Goal: Task Accomplishment & Management: Manage account settings

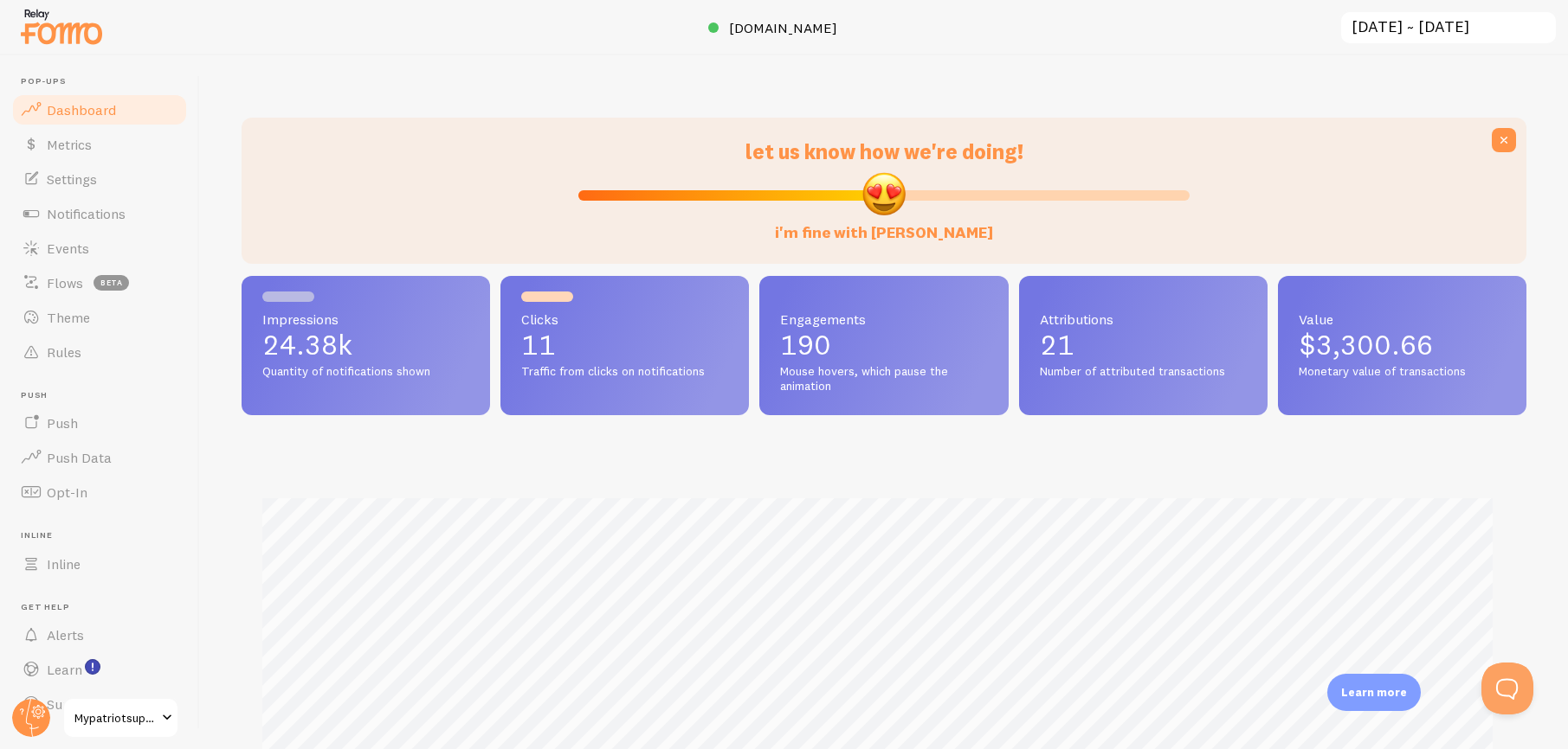
scroll to position [336, 0]
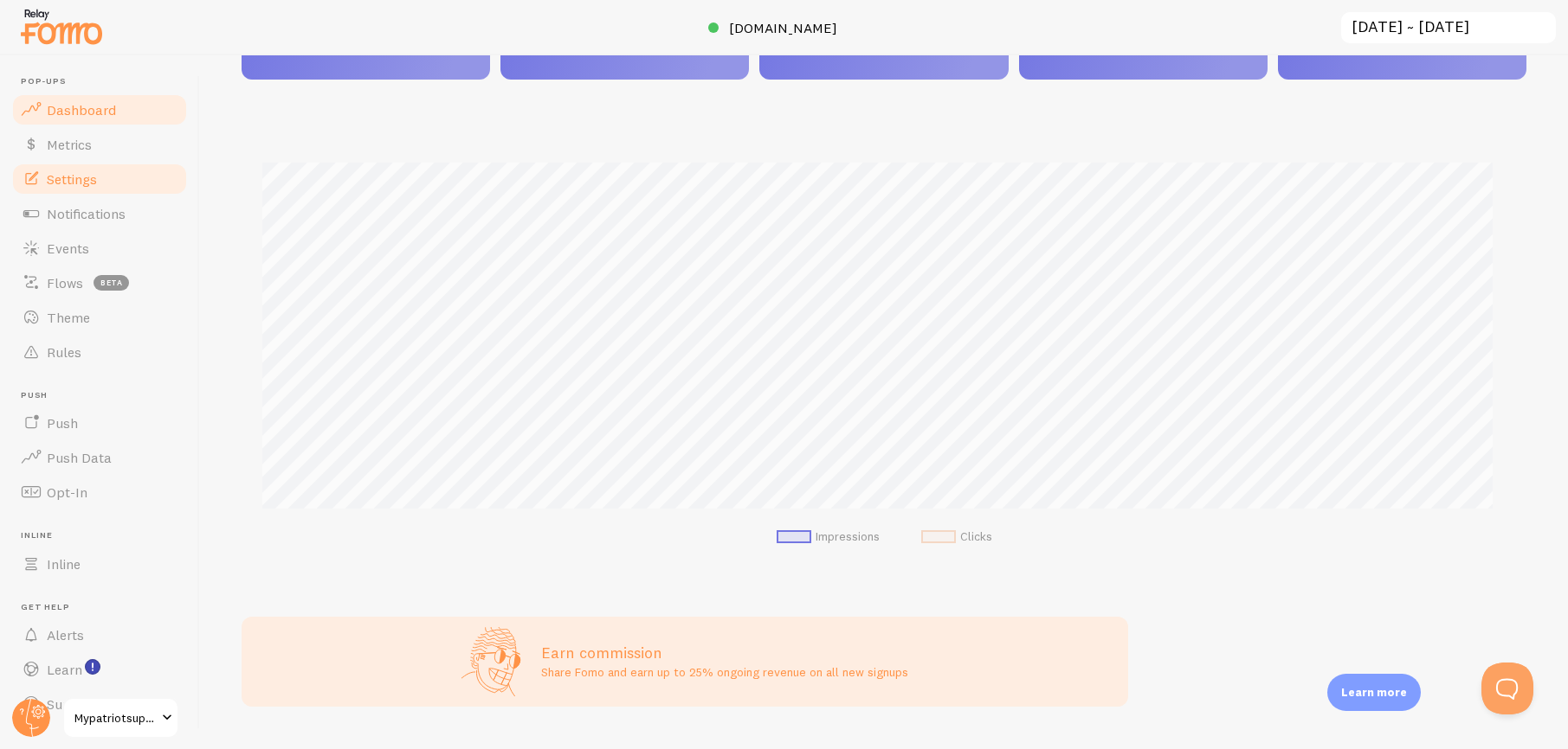
click at [77, 179] on span "Settings" at bounding box center [71, 179] width 50 height 18
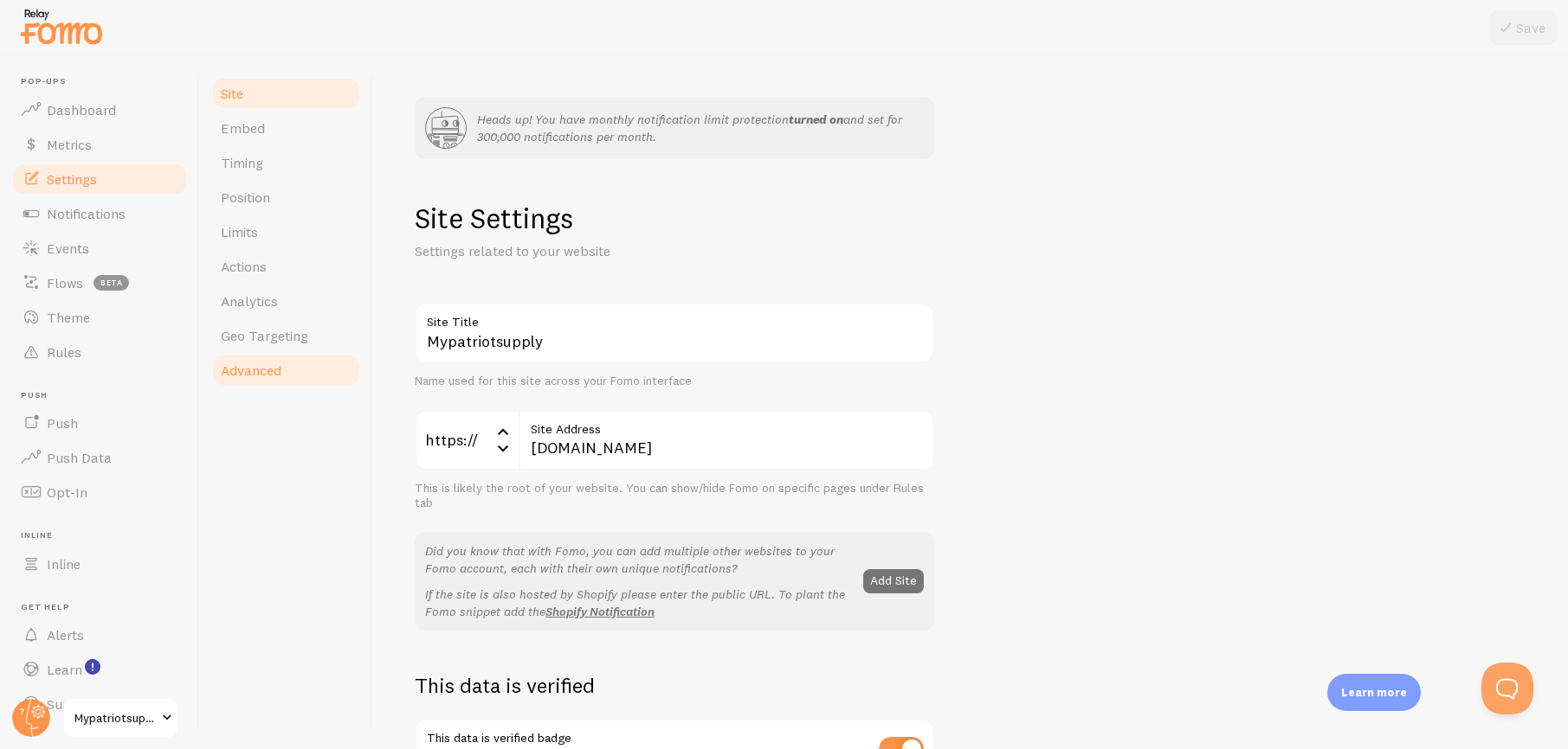
click at [244, 365] on span "Advanced" at bounding box center [251, 370] width 61 height 18
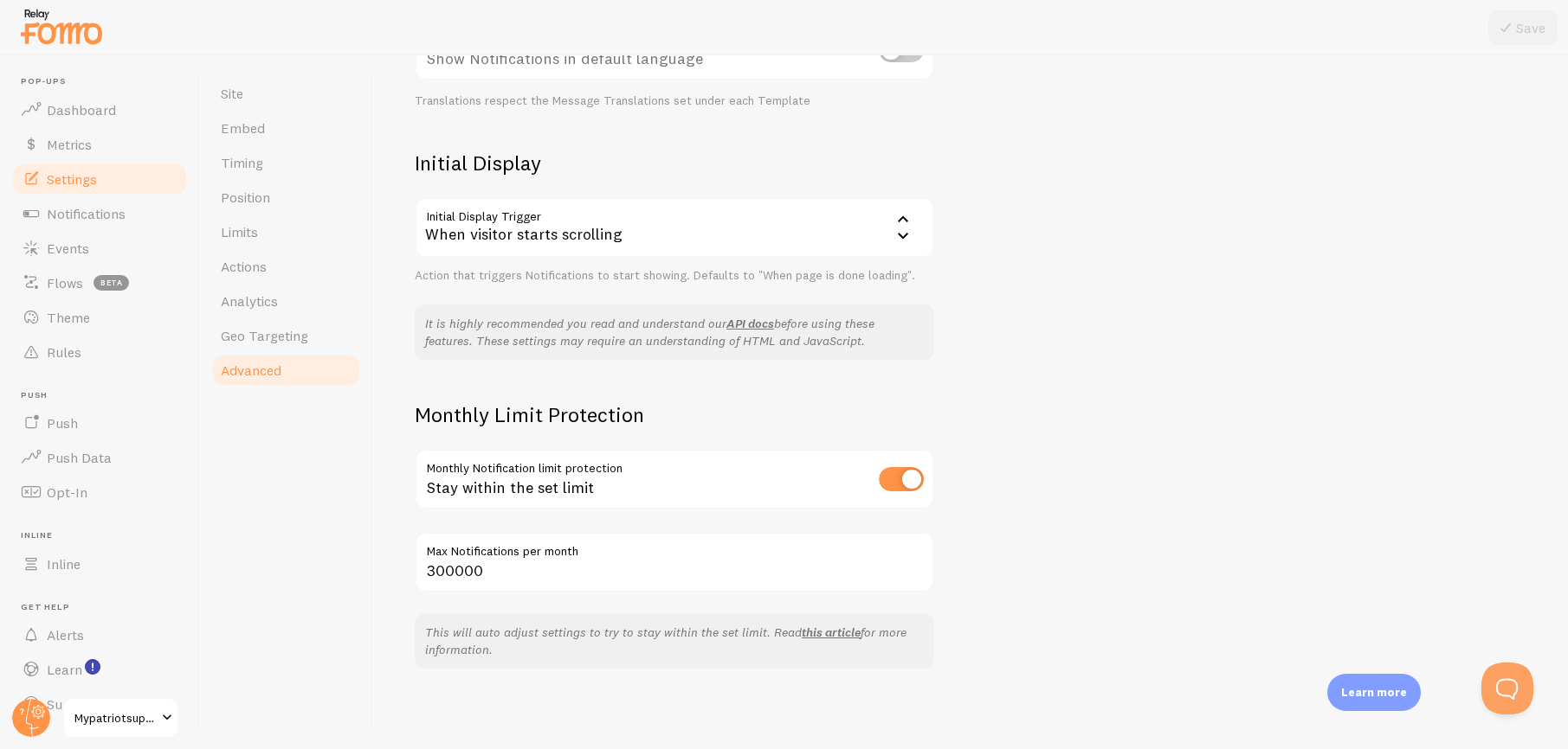
scroll to position [440, 0]
click at [80, 213] on span "Notifications" at bounding box center [86, 214] width 79 height 18
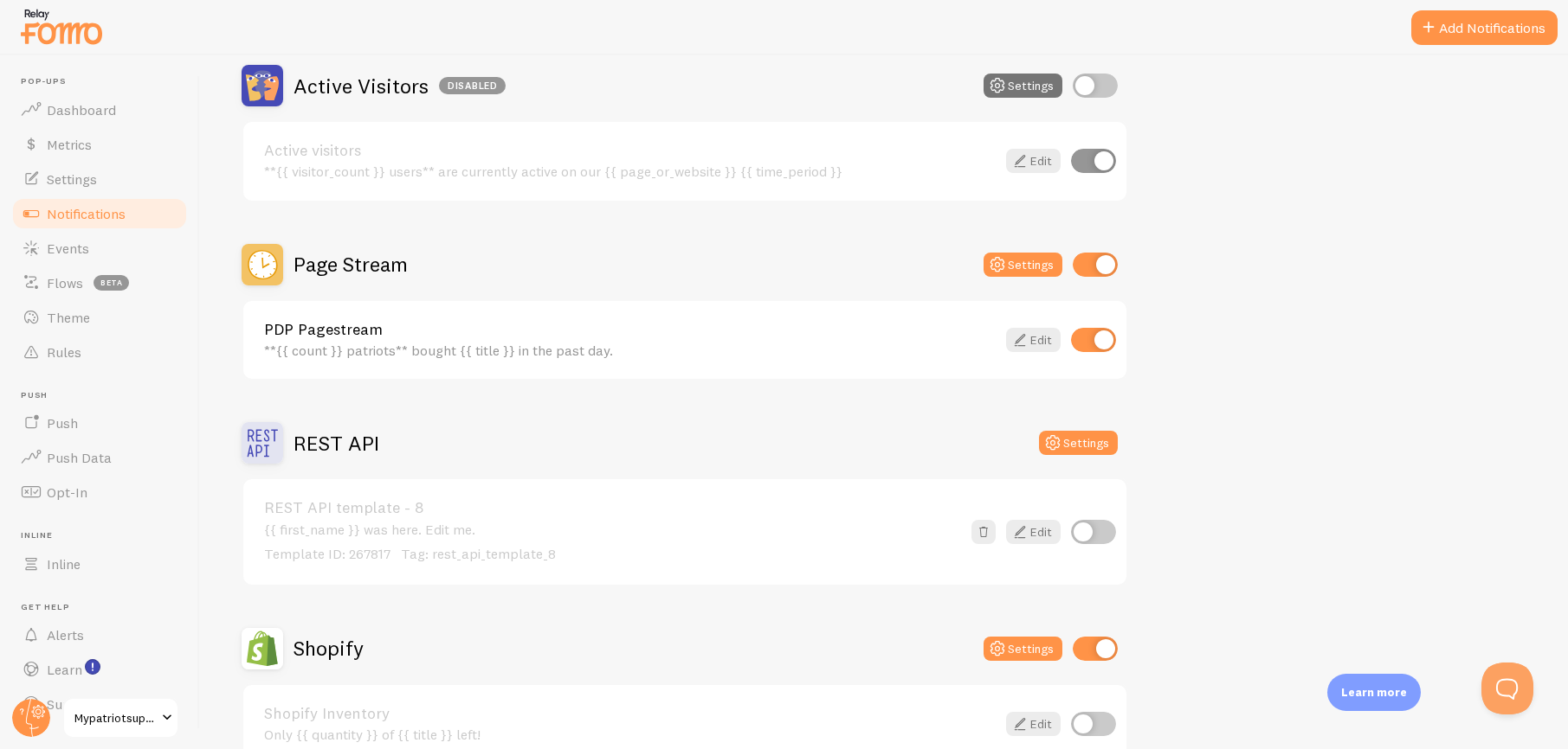
scroll to position [402, 0]
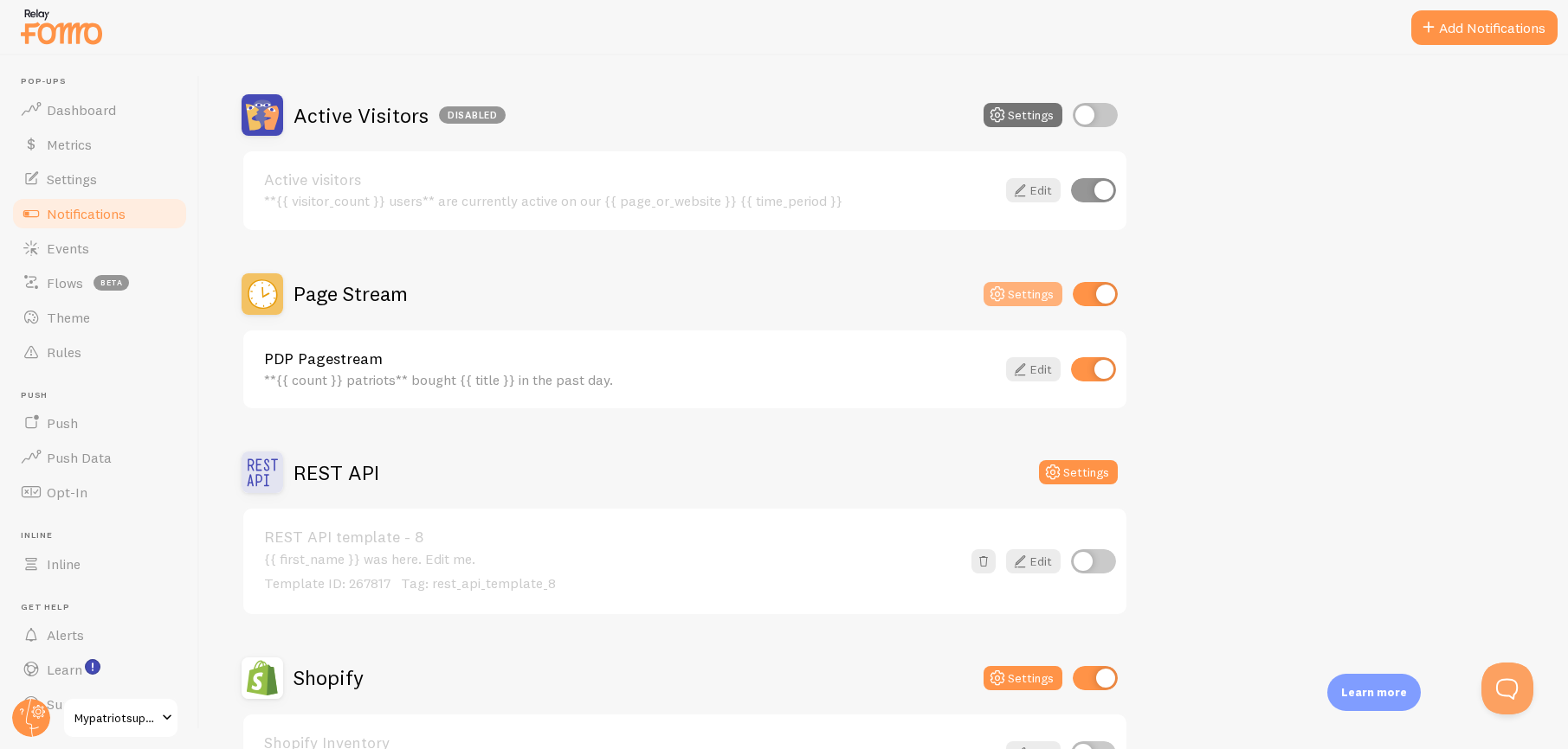
click at [1017, 292] on button "Settings" at bounding box center [1023, 295] width 79 height 25
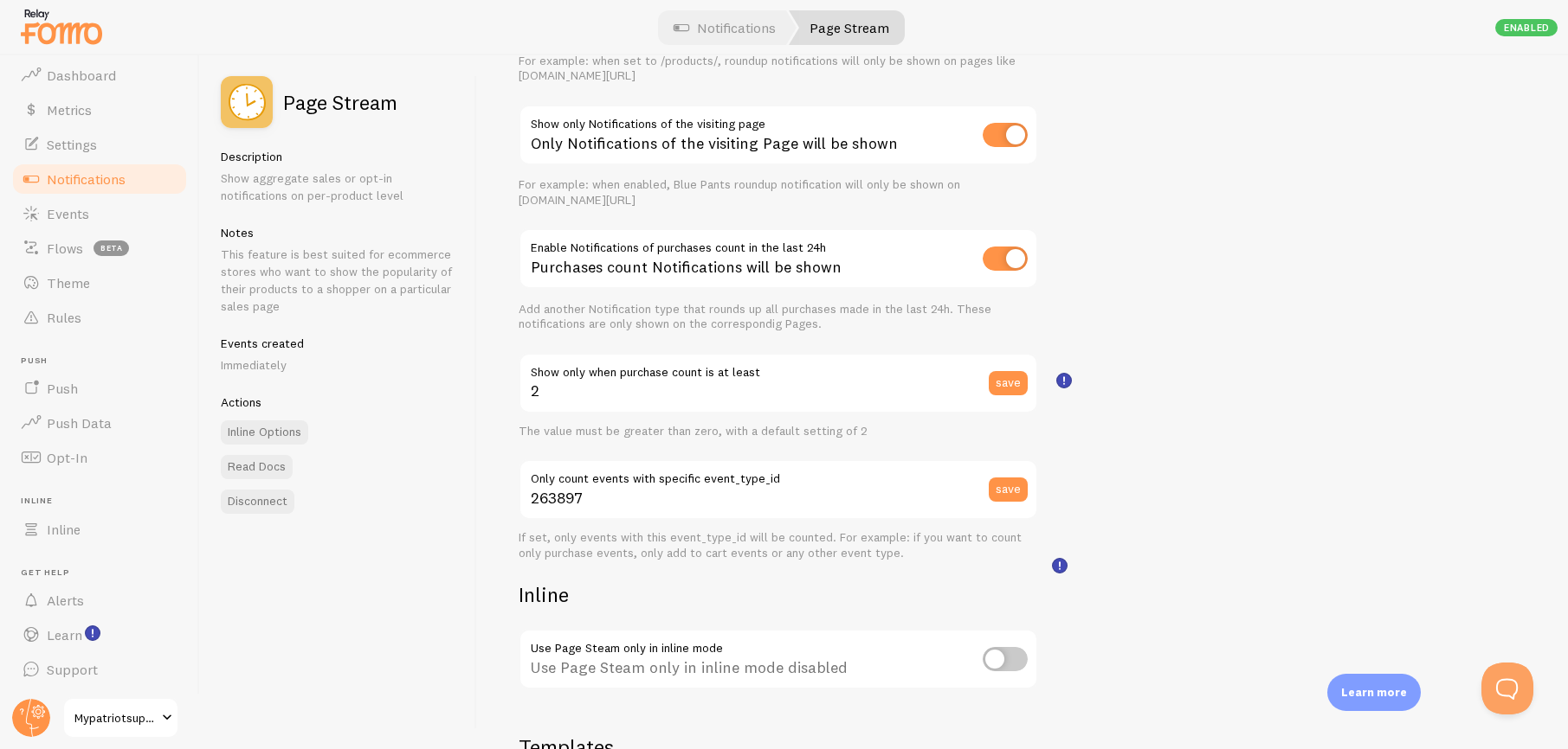
scroll to position [7, 0]
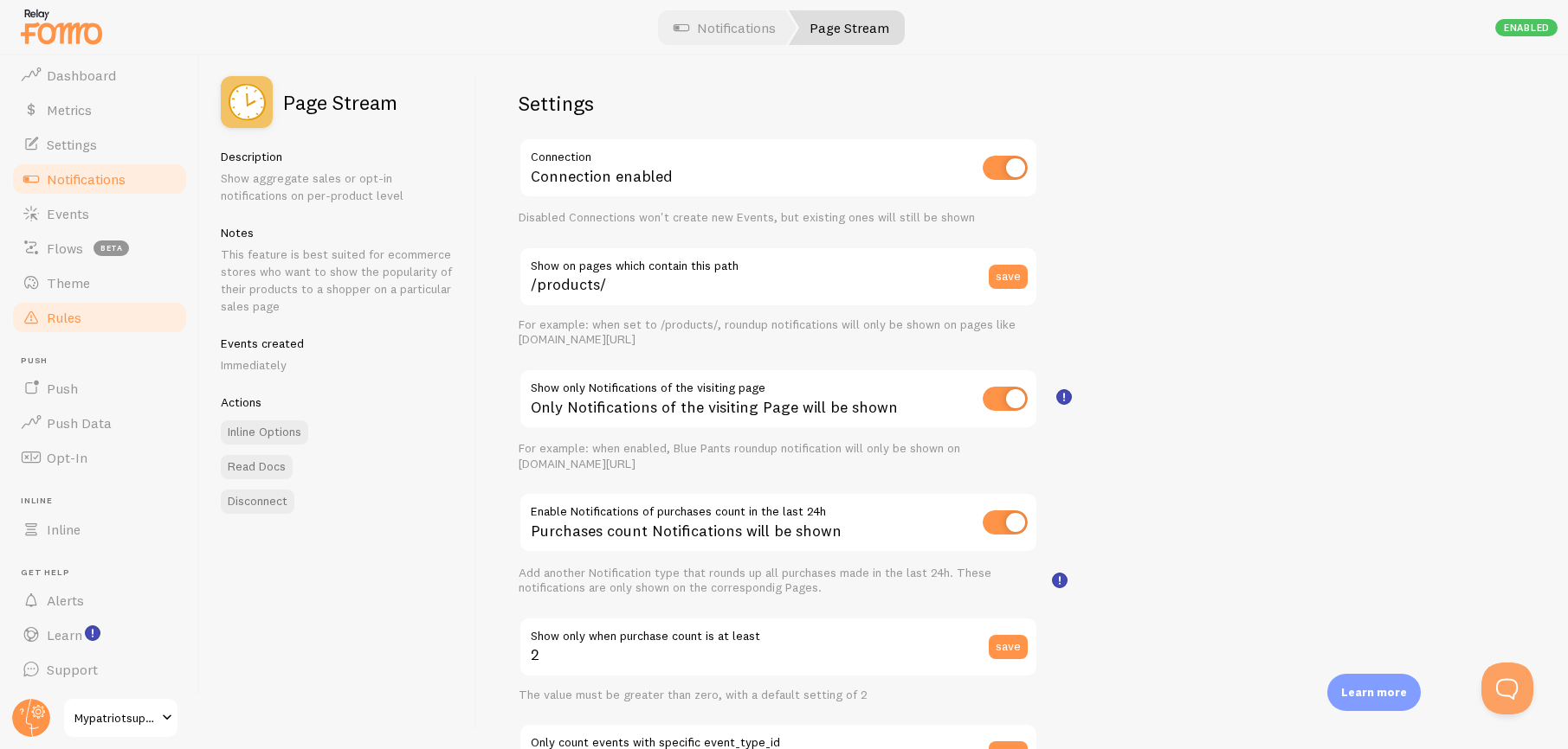
click at [70, 323] on span "Rules" at bounding box center [63, 317] width 34 height 18
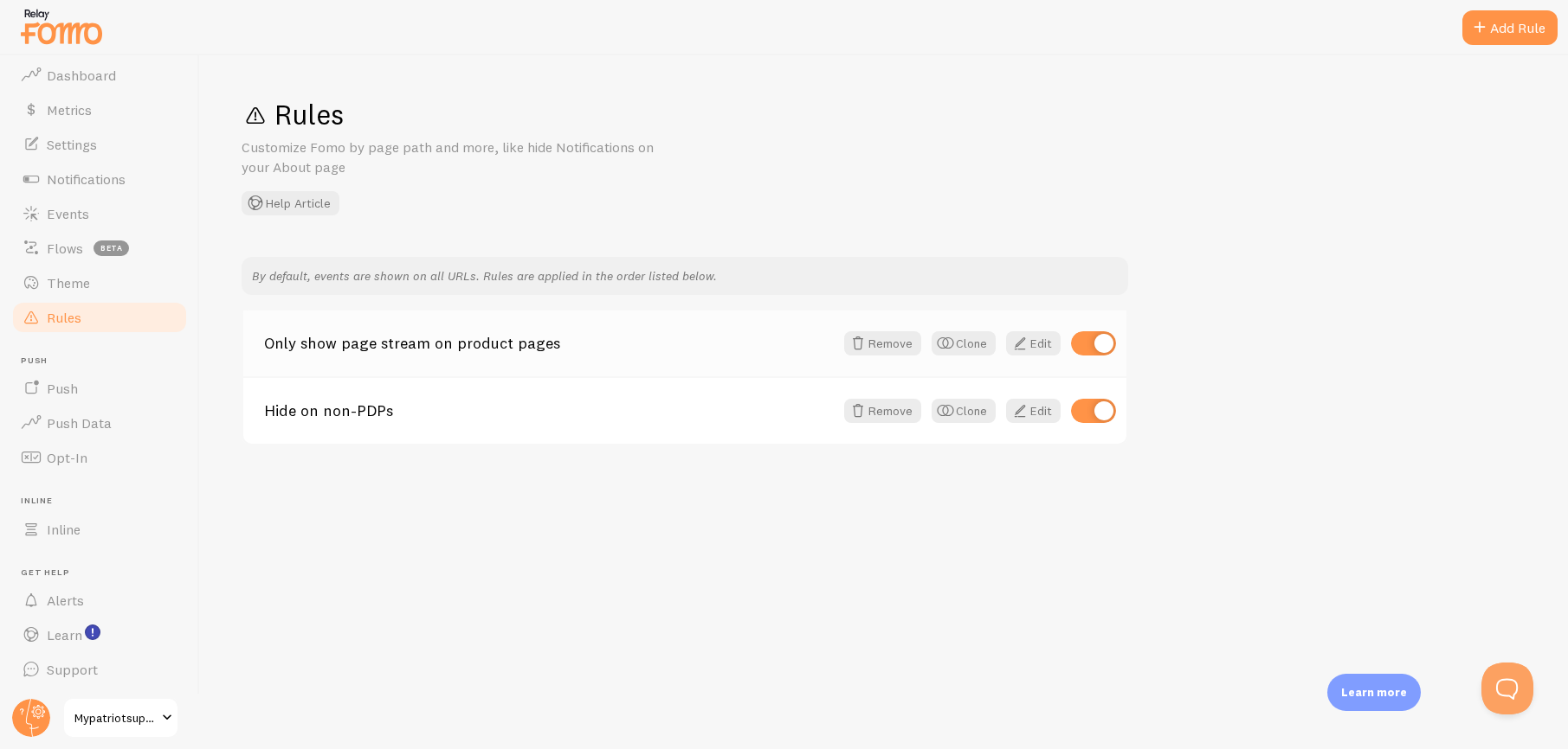
click at [663, 353] on div "Only show page stream on product pages Remove Clone Edit" at bounding box center [685, 343] width 883 height 66
click at [392, 345] on link "Only show page stream on product pages" at bounding box center [549, 344] width 570 height 16
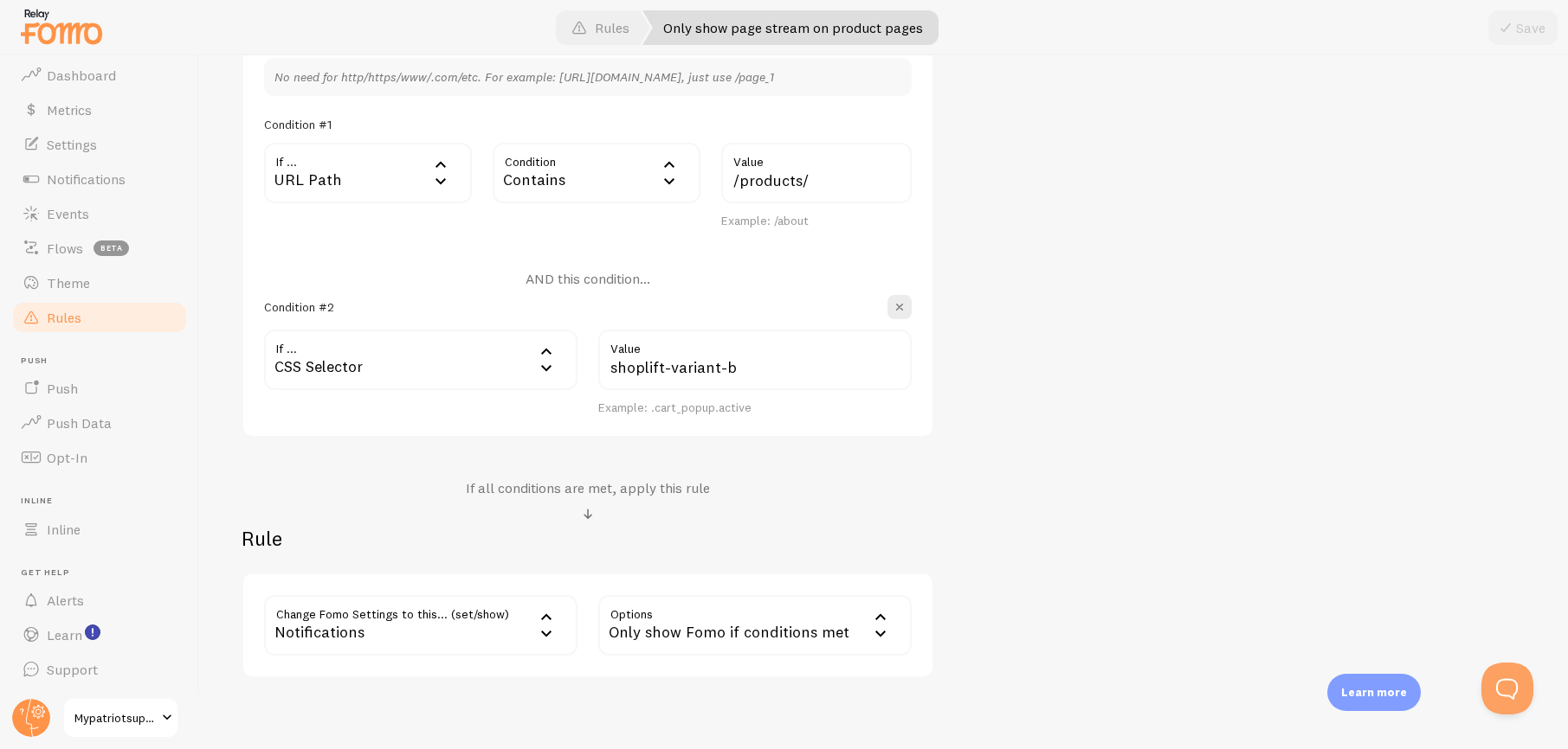
scroll to position [485, 0]
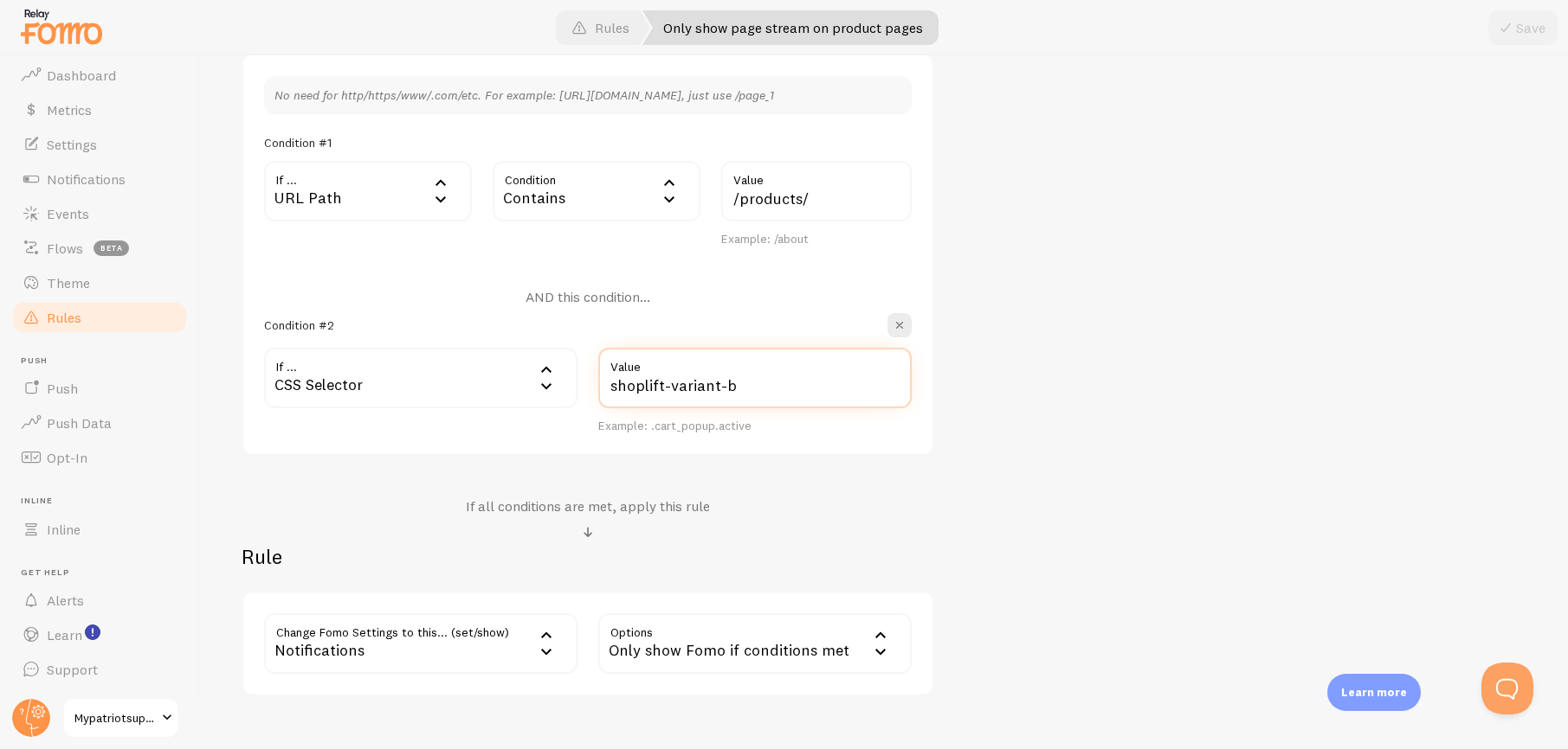
drag, startPoint x: 733, startPoint y: 389, endPoint x: 606, endPoint y: 394, distance: 127.1
click at [606, 394] on input "shoplift-variant-b" at bounding box center [755, 378] width 313 height 61
click at [1082, 352] on div "Only show page stream on product pages Title Example: Checkout Page Description…" at bounding box center [884, 234] width 1285 height 925
click at [51, 215] on span "Events" at bounding box center [68, 214] width 42 height 18
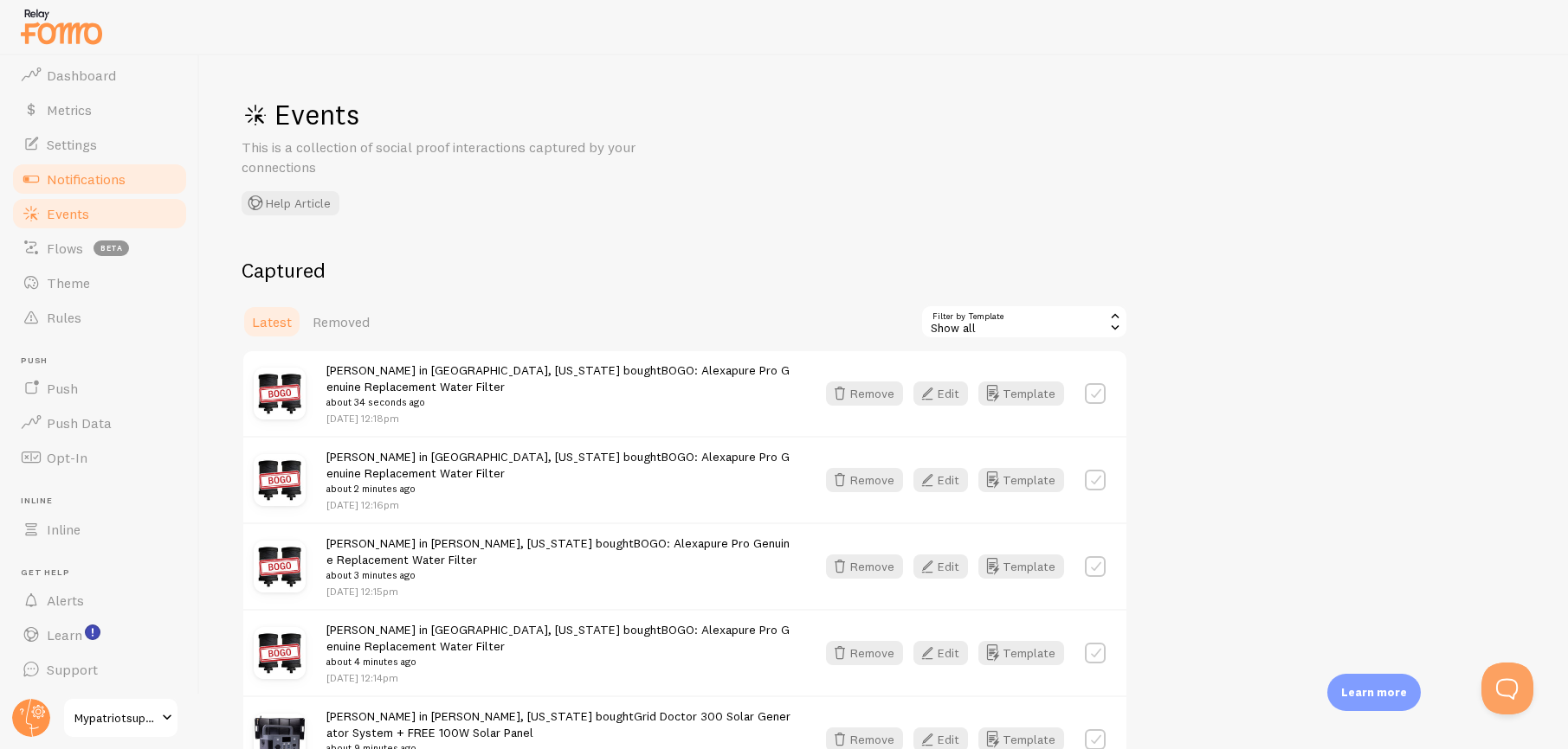
click at [57, 171] on span "Notifications" at bounding box center [86, 179] width 79 height 18
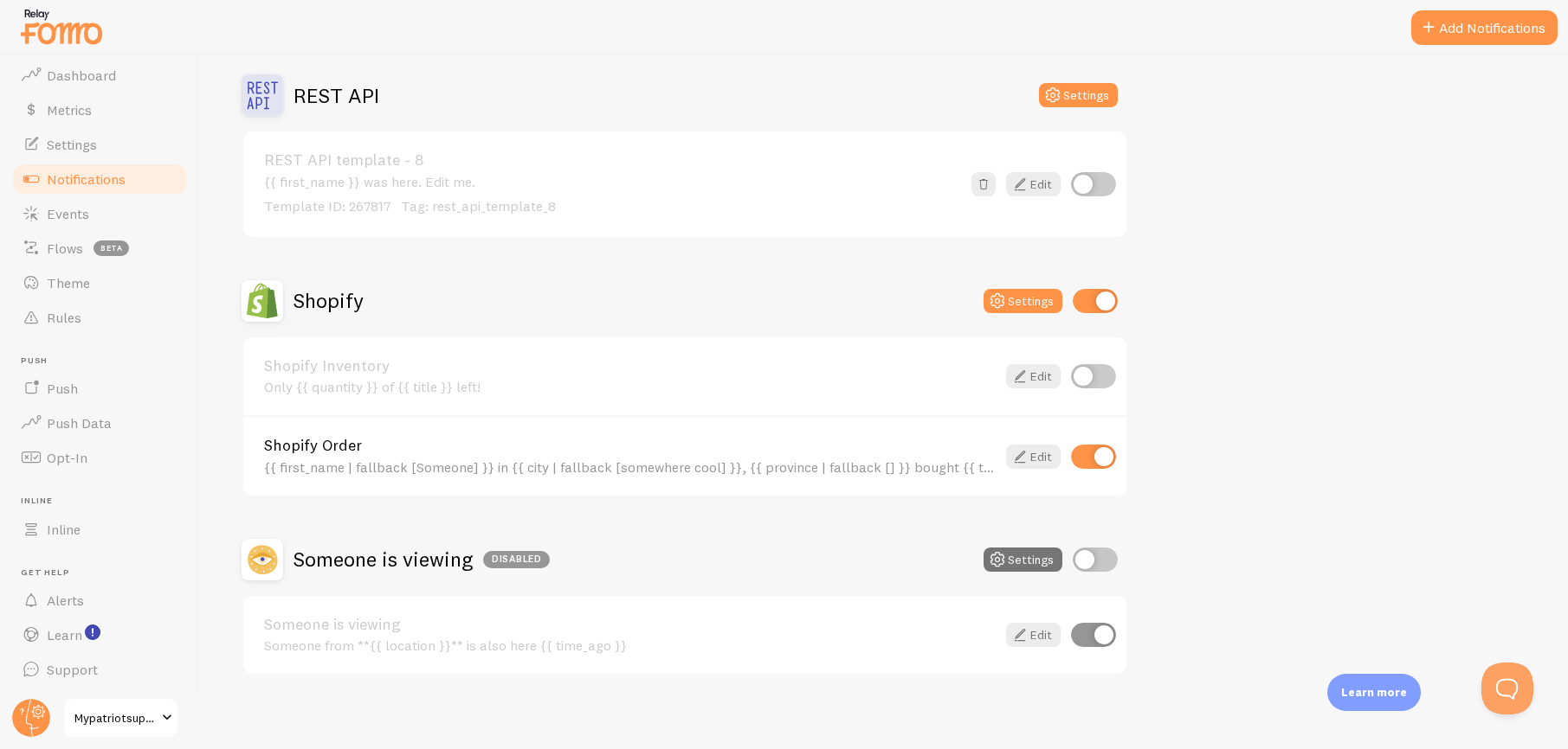
scroll to position [789, 0]
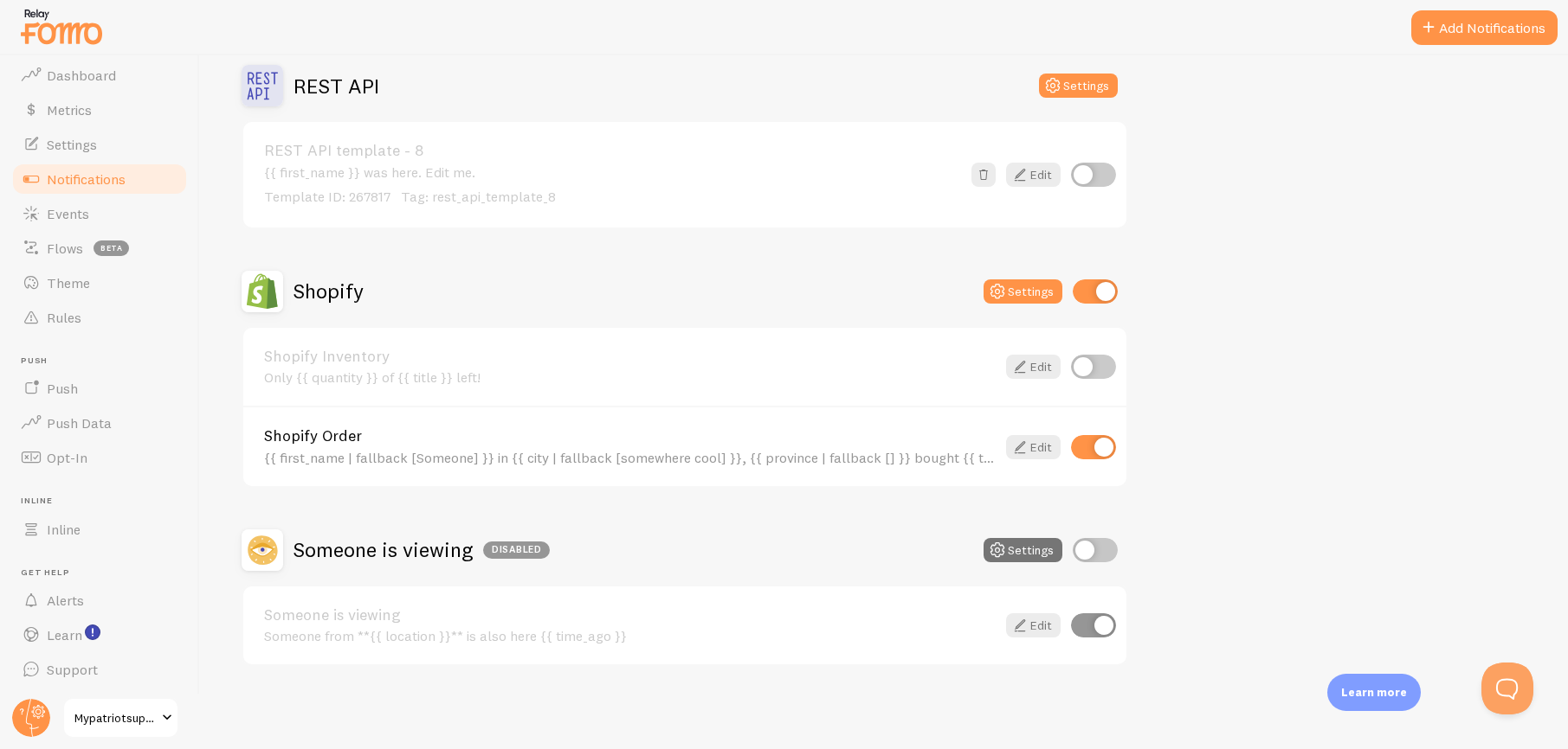
click at [921, 444] on div "Shopify Order {{ first_name | fallback [Someone] }} in {{ city | fallback [some…" at bounding box center [630, 447] width 732 height 37
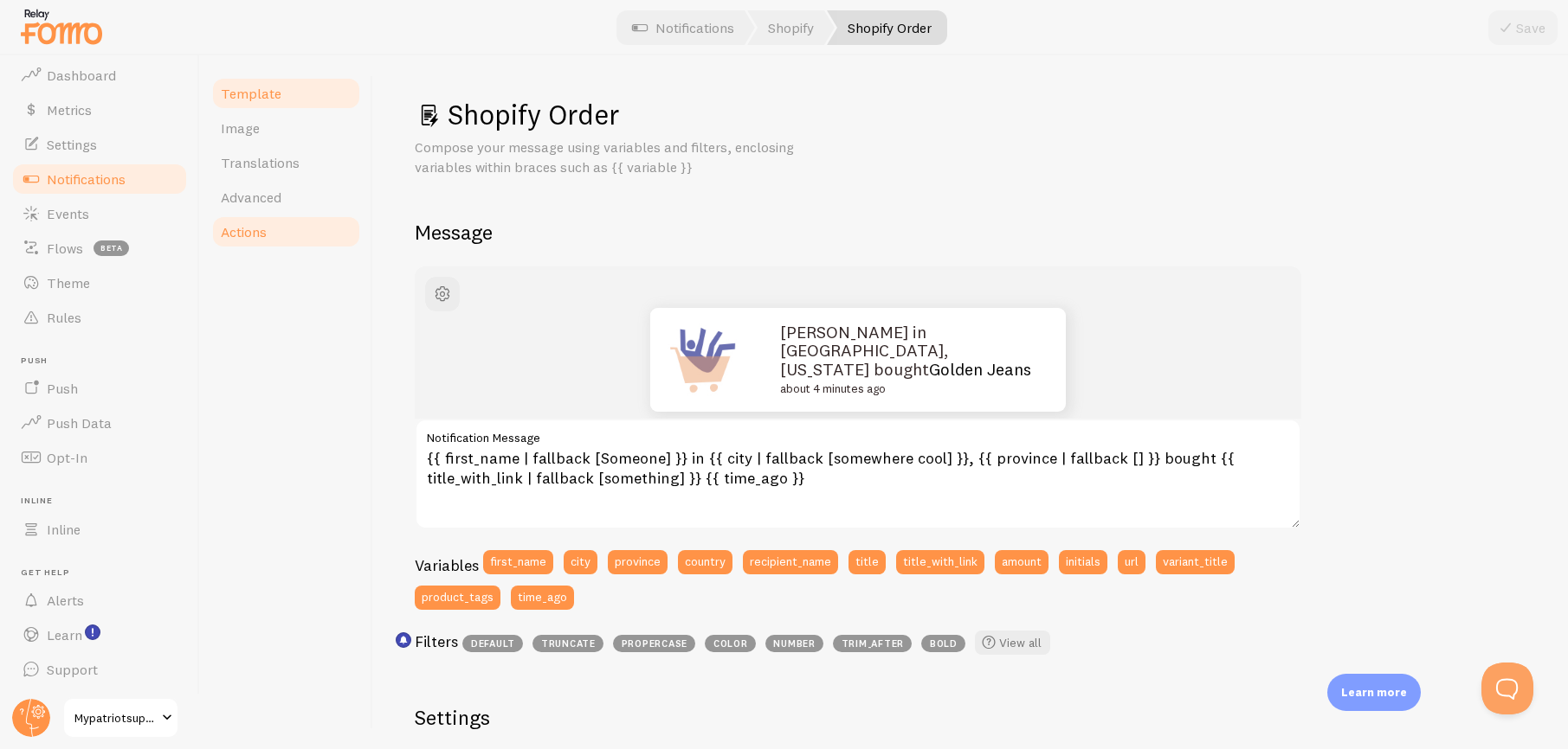
click at [245, 235] on span "Actions" at bounding box center [244, 232] width 46 height 18
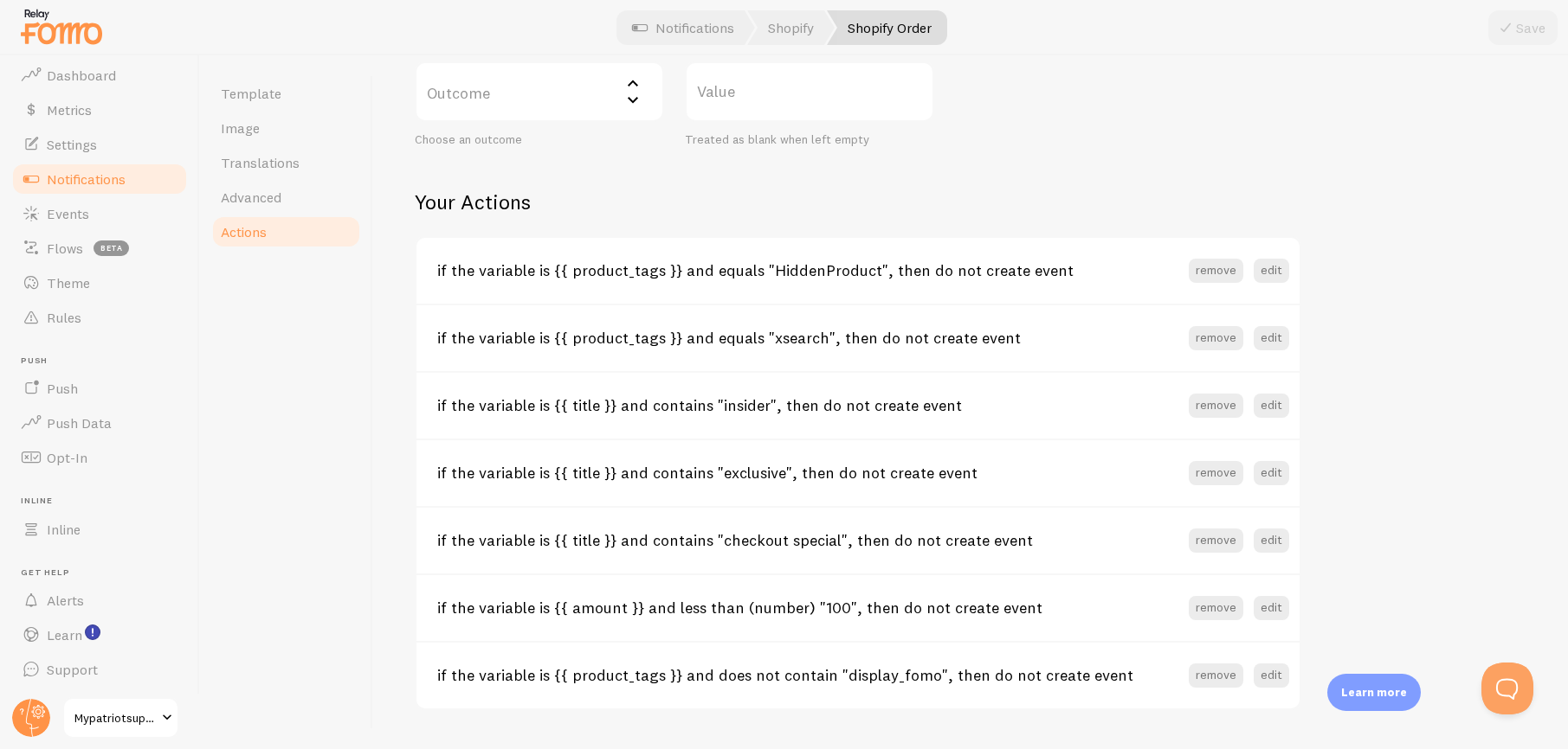
scroll to position [647, 0]
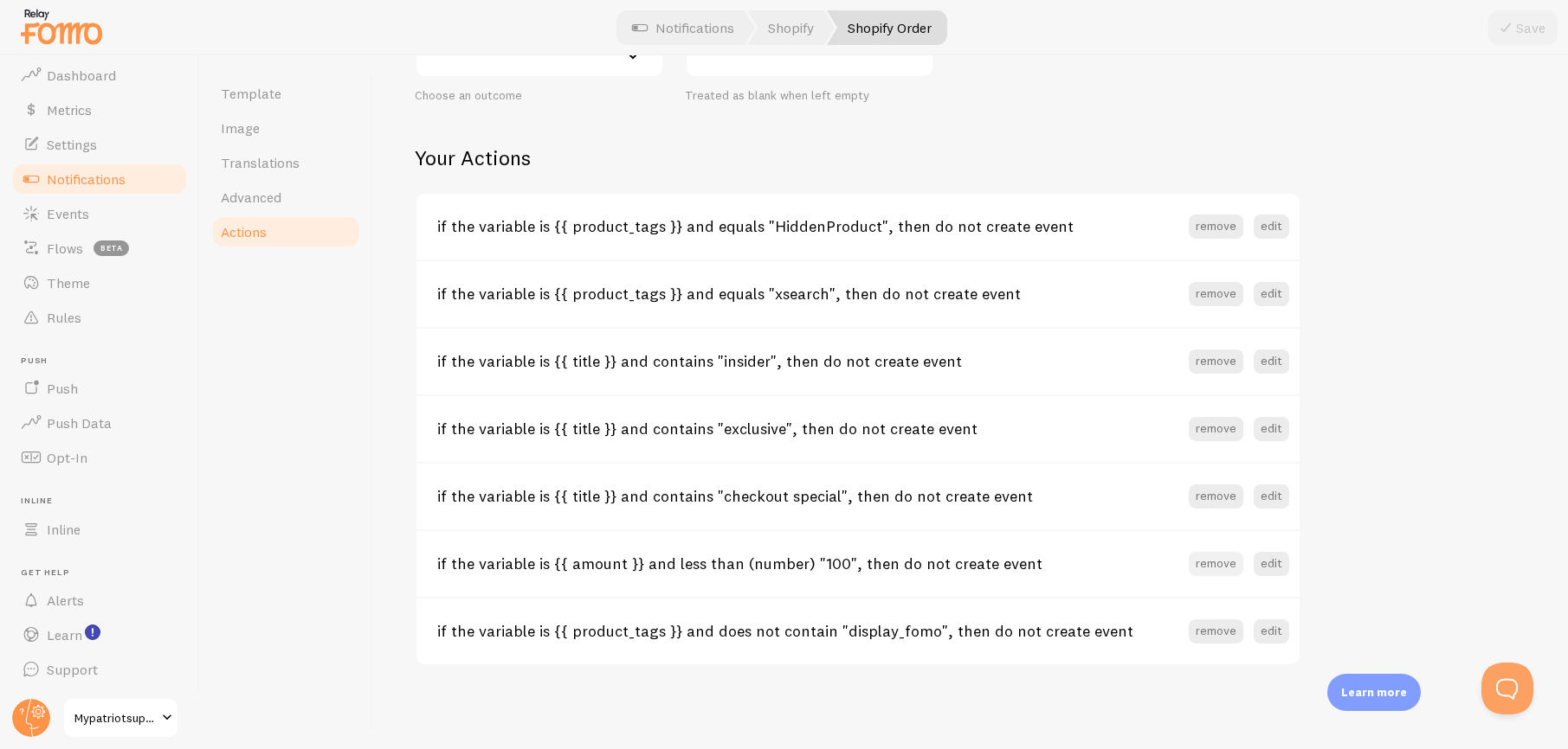
click at [1200, 558] on button "remove" at bounding box center [1215, 564] width 55 height 25
